Goal: Task Accomplishment & Management: Manage account settings

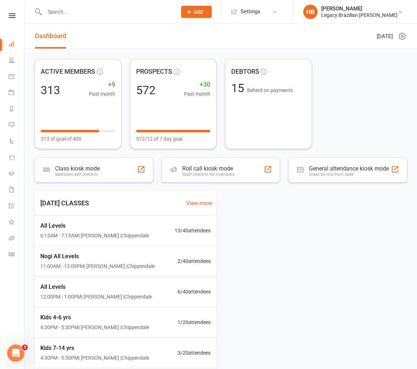
scroll to position [1, 0]
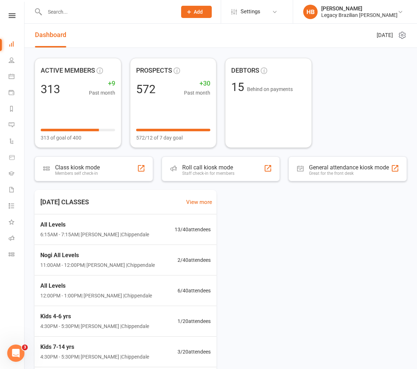
click at [86, 12] on input "text" at bounding box center [106, 12] width 129 height 10
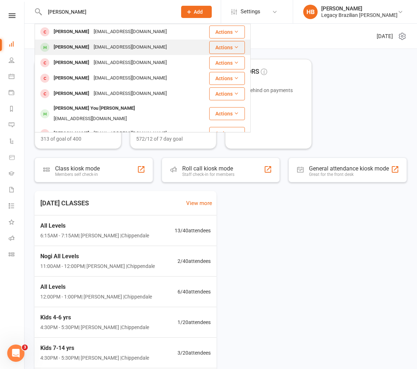
type input "[PERSON_NAME]"
click at [129, 48] on div "[EMAIL_ADDRESS][DOMAIN_NAME]" at bounding box center [129, 47] width 77 height 10
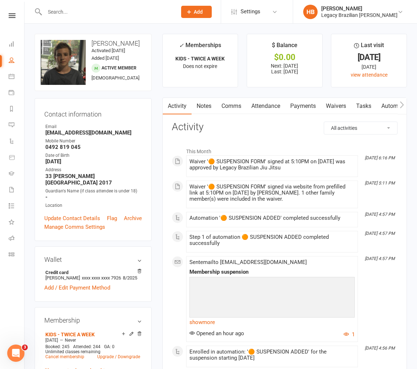
click at [303, 103] on link "Payments" at bounding box center [303, 106] width 36 height 17
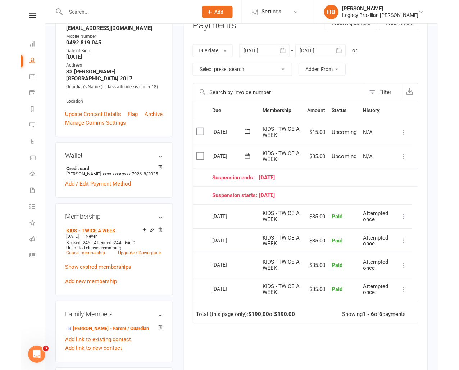
scroll to position [106, 0]
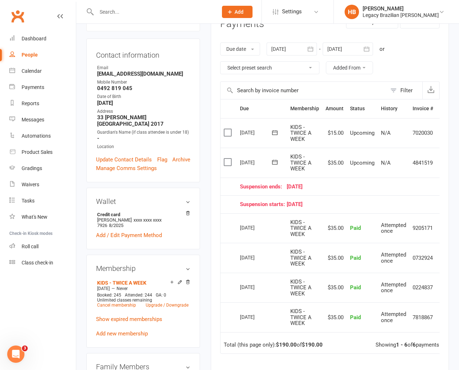
click at [135, 5] on div at bounding box center [149, 11] width 126 height 23
click at [128, 14] on input "text" at bounding box center [153, 12] width 118 height 10
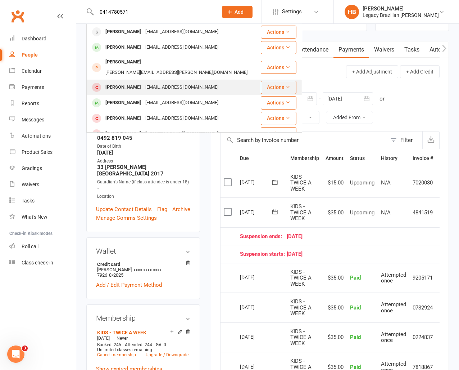
scroll to position [0, 0]
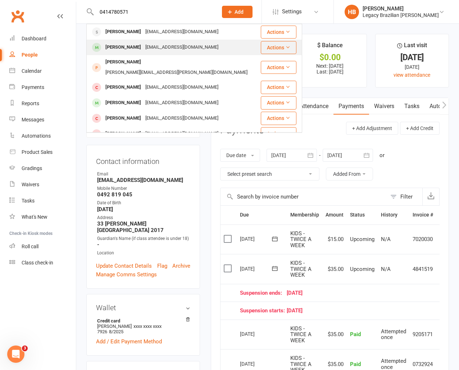
type input "0414780571"
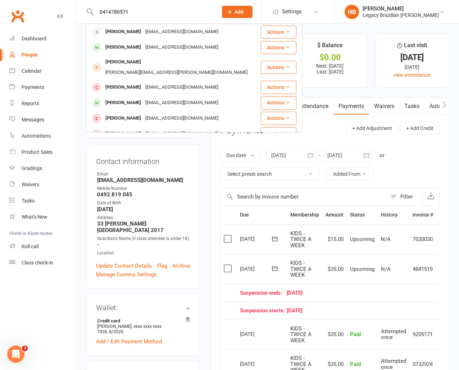
click at [159, 46] on div "[EMAIL_ADDRESS][DOMAIN_NAME]" at bounding box center [181, 47] width 77 height 10
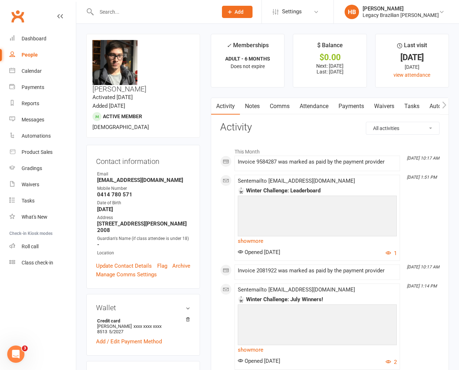
scroll to position [0, 0]
click at [353, 107] on link "Payments" at bounding box center [352, 106] width 36 height 17
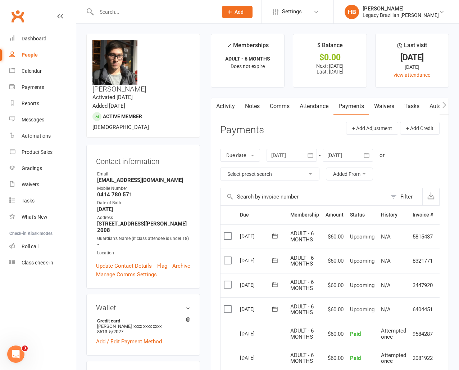
drag, startPoint x: 336, startPoint y: 105, endPoint x: 323, endPoint y: 110, distance: 13.4
click at [336, 105] on link "Payments" at bounding box center [352, 106] width 36 height 17
click at [372, 97] on main "✓ Memberships ADULT - 6 MONTHS Does not expire $ Balance $0.00 Next: [DATE] Las…" at bounding box center [330, 293] width 249 height 518
click at [399, 106] on link "Waivers" at bounding box center [384, 106] width 30 height 17
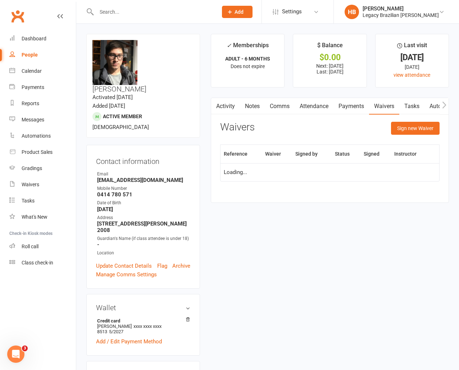
click at [379, 109] on link "Waivers" at bounding box center [384, 106] width 30 height 17
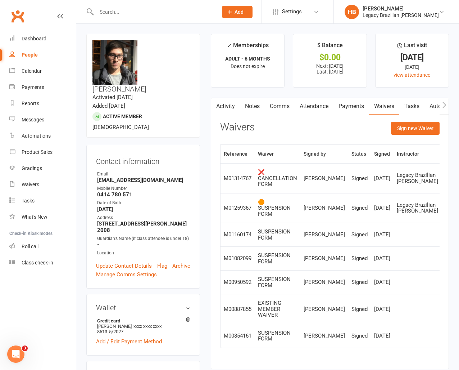
click at [361, 103] on link "Payments" at bounding box center [352, 106] width 36 height 17
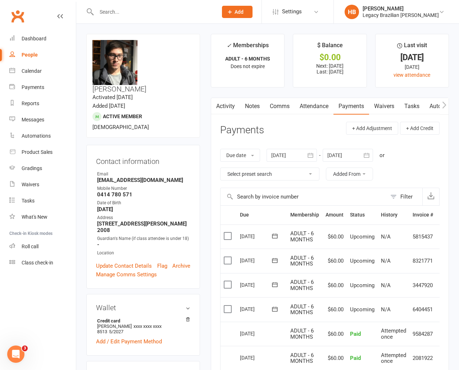
click at [317, 103] on link "Attendance" at bounding box center [314, 106] width 39 height 17
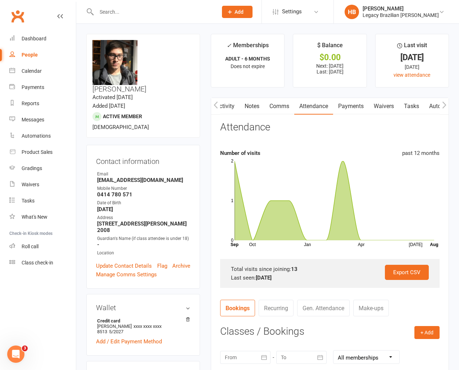
click at [392, 108] on link "Waivers" at bounding box center [384, 106] width 30 height 17
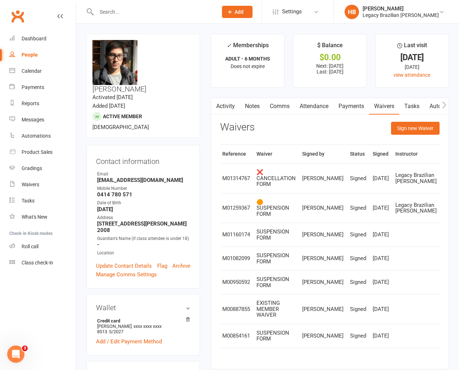
click at [225, 104] on link "Activity" at bounding box center [225, 106] width 29 height 17
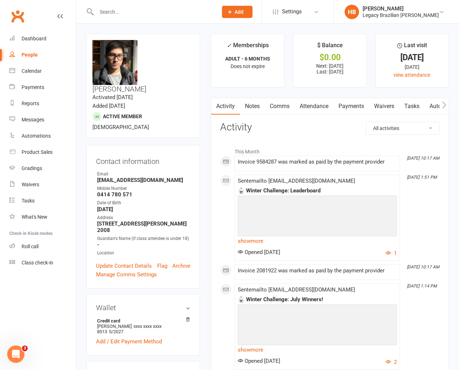
drag, startPoint x: 292, startPoint y: 104, endPoint x: 324, endPoint y: 104, distance: 31.7
click at [293, 104] on link "Comms" at bounding box center [280, 106] width 30 height 17
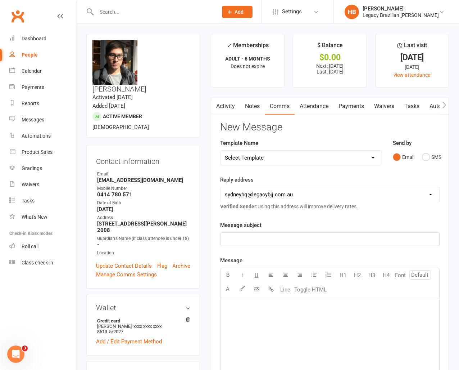
click at [337, 104] on link "Payments" at bounding box center [352, 106] width 36 height 17
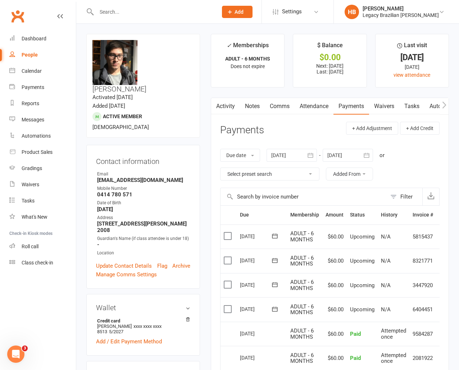
click at [357, 102] on link "Payments" at bounding box center [352, 106] width 36 height 17
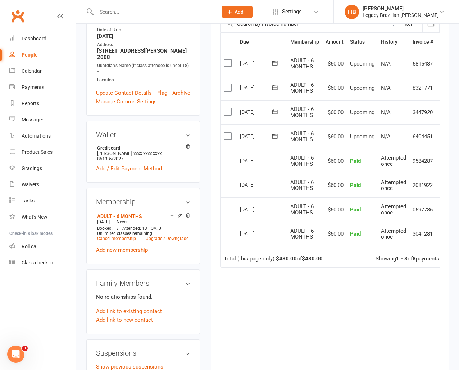
scroll to position [220, 0]
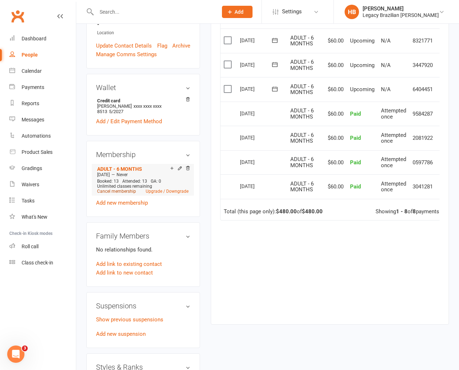
click at [113, 189] on link "Cancel membership" at bounding box center [116, 191] width 39 height 5
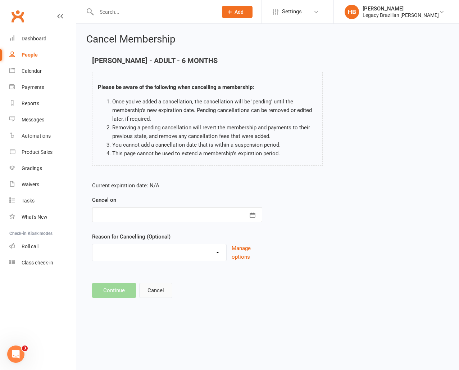
click at [154, 285] on button "Cancel" at bounding box center [155, 290] width 33 height 15
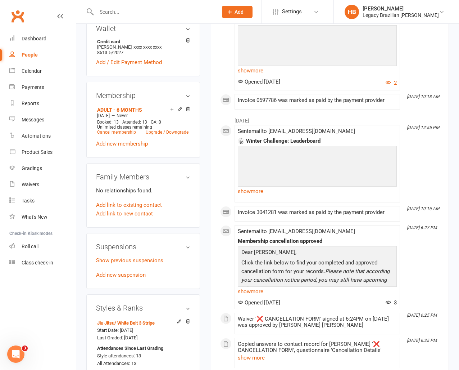
scroll to position [275, 0]
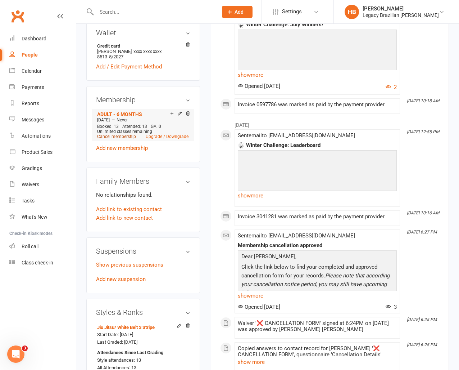
click at [122, 134] on link "Cancel membership" at bounding box center [116, 136] width 39 height 5
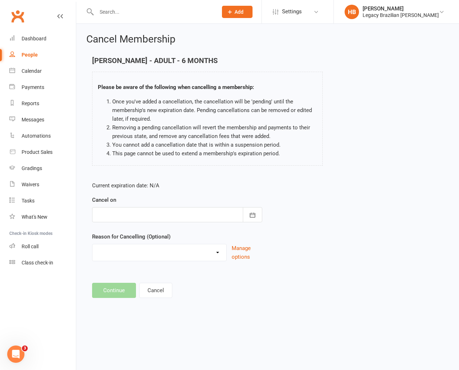
click at [152, 216] on div at bounding box center [177, 214] width 170 height 15
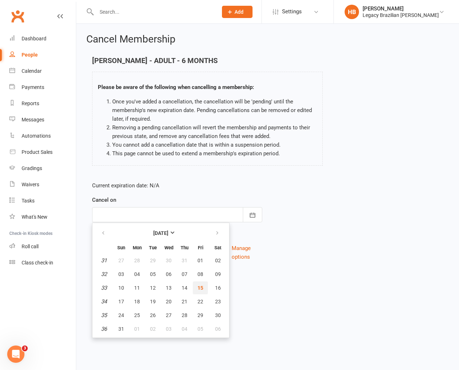
click at [200, 287] on span "15" at bounding box center [201, 288] width 6 height 6
type input "[DATE]"
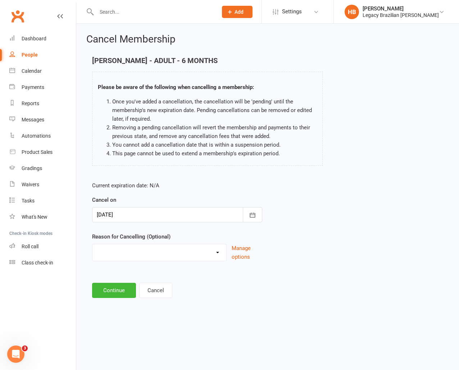
click at [172, 251] on select "Change to casual classes Financial reasons Illness Injury Lost interest Members…" at bounding box center [159, 251] width 134 height 14
select select "12"
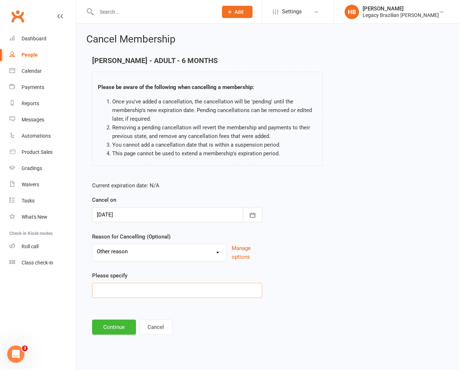
click at [157, 285] on input at bounding box center [177, 290] width 170 height 15
type input "Cancellation not applied - immediate cancelation"
click at [110, 326] on button "Continue" at bounding box center [114, 326] width 44 height 15
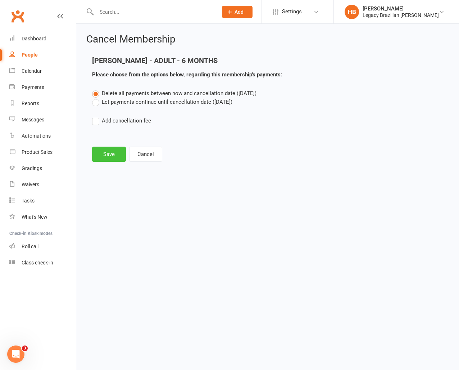
click at [108, 161] on button "Save" at bounding box center [109, 153] width 34 height 15
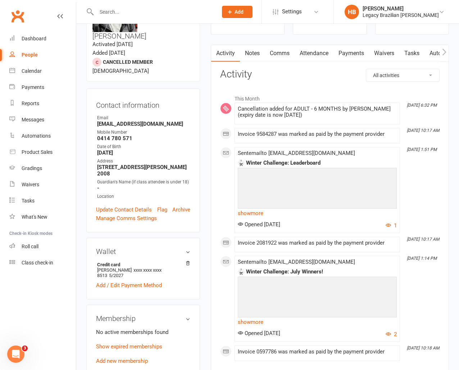
scroll to position [54, 0]
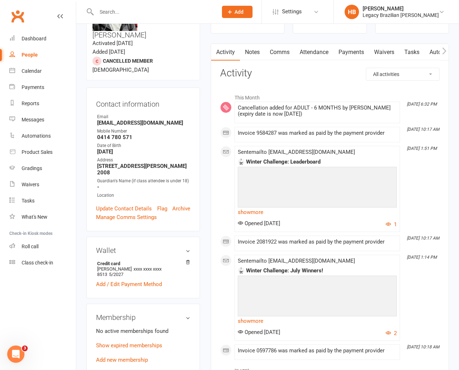
click at [241, 77] on h3 "Activity" at bounding box center [330, 73] width 220 height 11
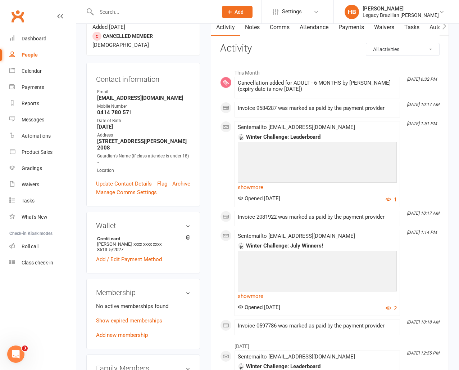
scroll to position [0, 0]
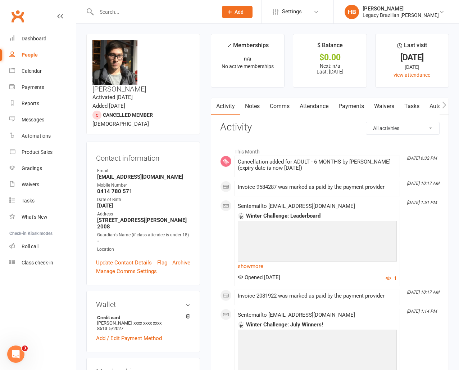
click at [376, 106] on link "Waivers" at bounding box center [384, 106] width 30 height 17
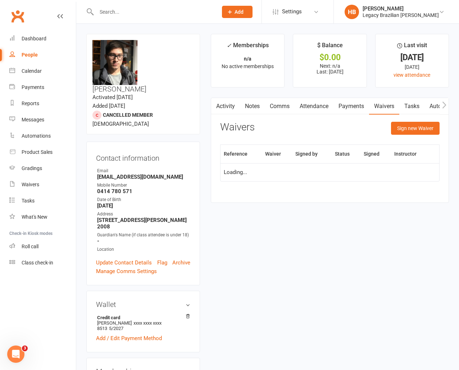
click at [359, 108] on link "Payments" at bounding box center [352, 106] width 36 height 17
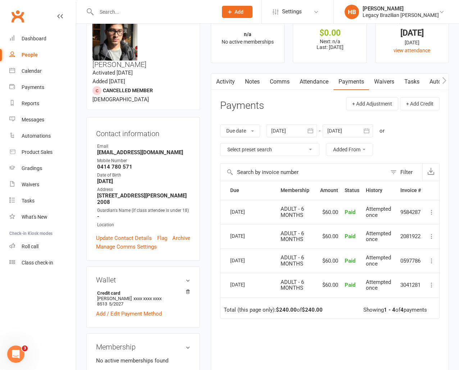
scroll to position [23, 0]
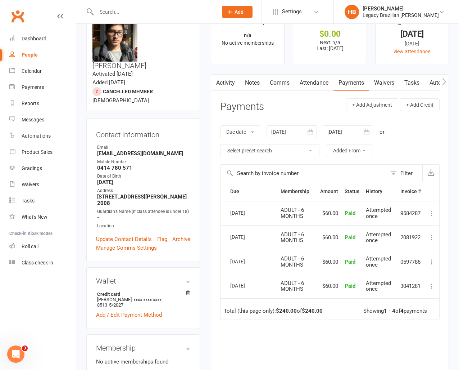
click at [323, 82] on link "Attendance" at bounding box center [314, 82] width 39 height 17
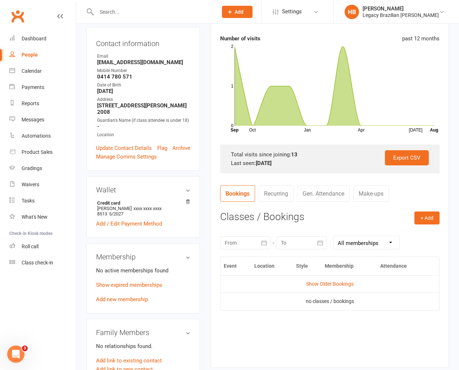
scroll to position [103, 0]
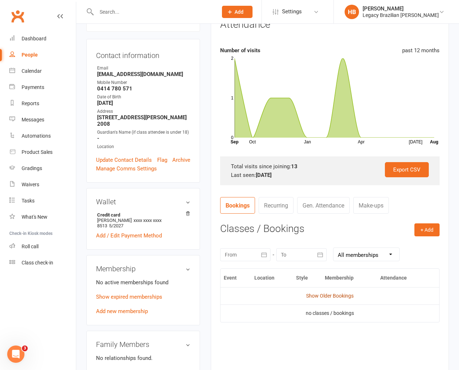
click at [313, 298] on link "Show Older Bookings" at bounding box center [330, 296] width 48 height 6
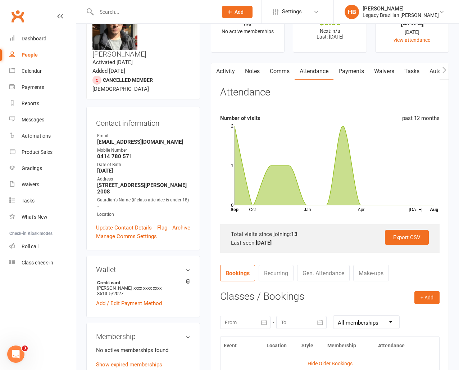
scroll to position [0, 0]
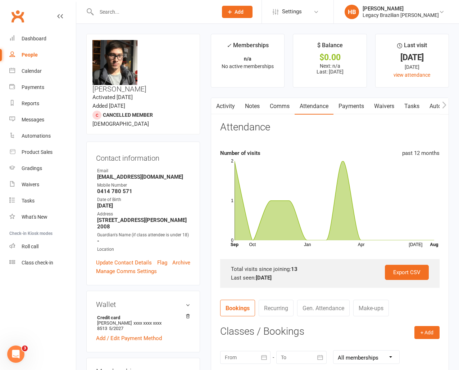
click at [229, 104] on link "Activity" at bounding box center [225, 106] width 29 height 17
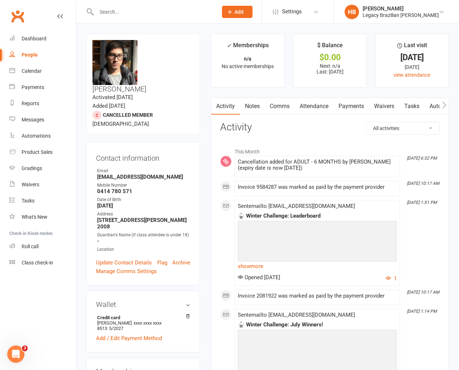
scroll to position [0, 0]
click at [333, 106] on link "Attendance" at bounding box center [314, 106] width 39 height 17
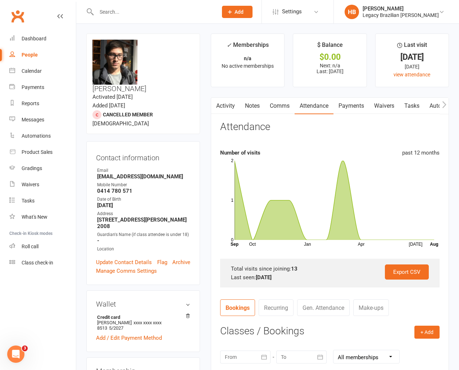
click at [358, 106] on link "Payments" at bounding box center [352, 106] width 36 height 17
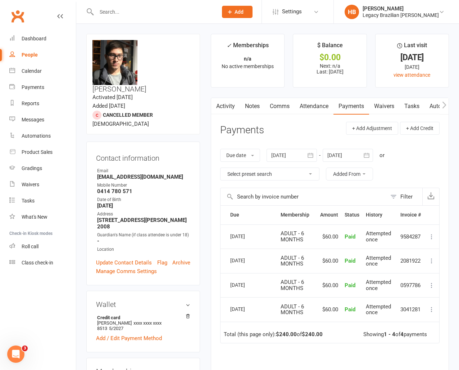
click at [119, 8] on input "text" at bounding box center [153, 12] width 118 height 10
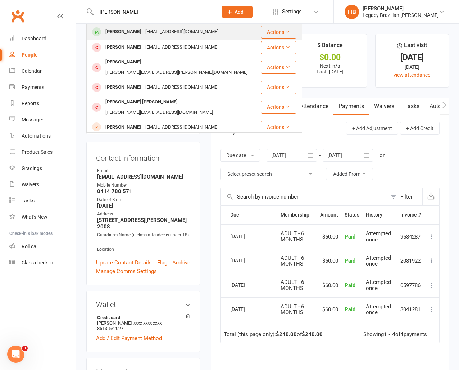
type input "[PERSON_NAME]"
click at [139, 26] on div "[PERSON_NAME] [EMAIL_ADDRESS][DOMAIN_NAME]" at bounding box center [173, 31] width 173 height 15
